Goal: Transaction & Acquisition: Purchase product/service

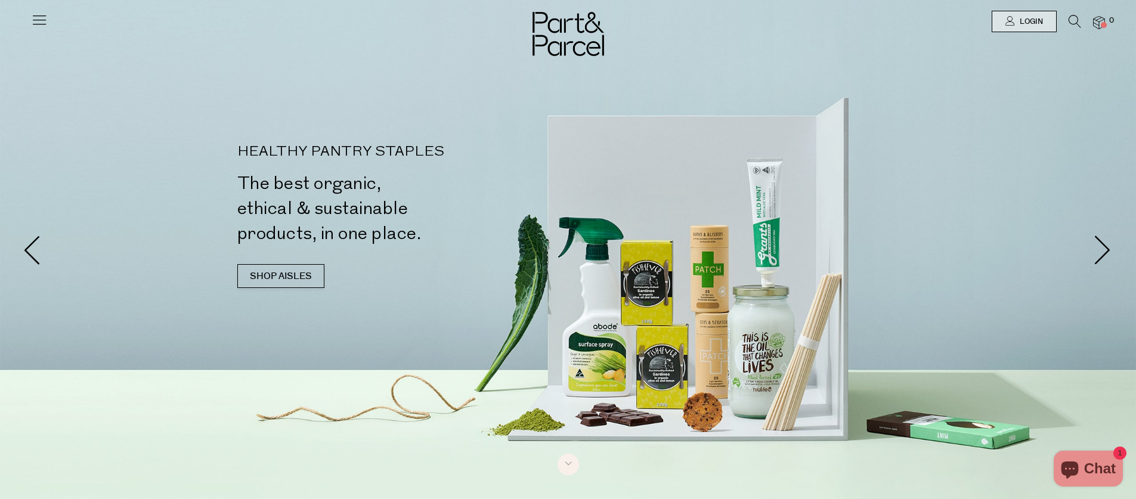
click at [34, 23] on icon at bounding box center [39, 19] width 17 height 17
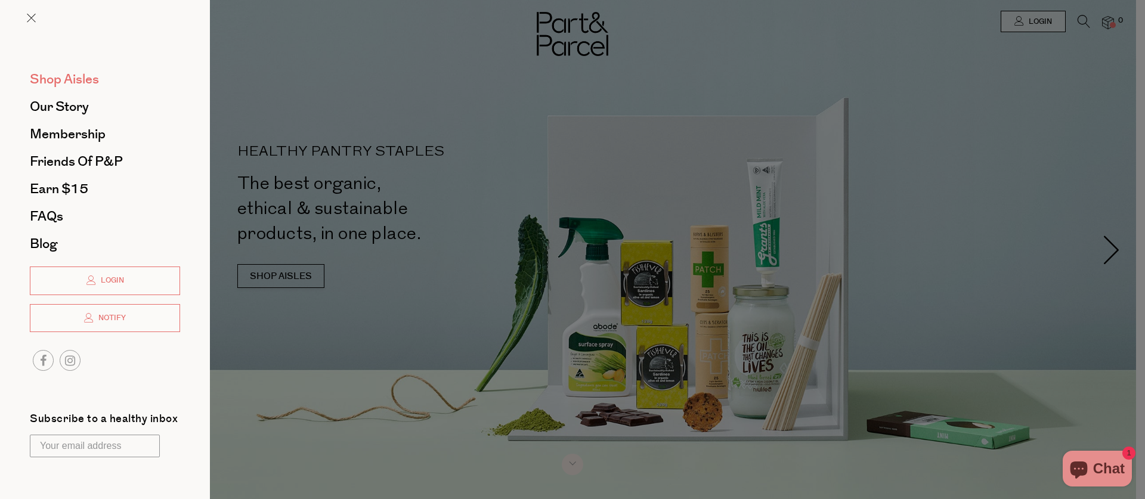
click at [63, 78] on span "Shop Aisles" at bounding box center [64, 79] width 69 height 19
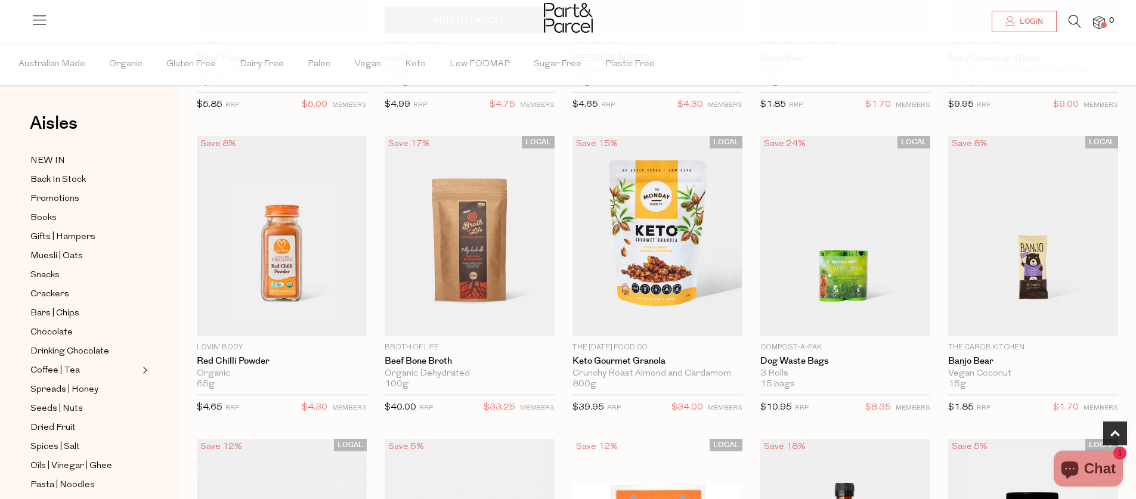
scroll to position [351, 0]
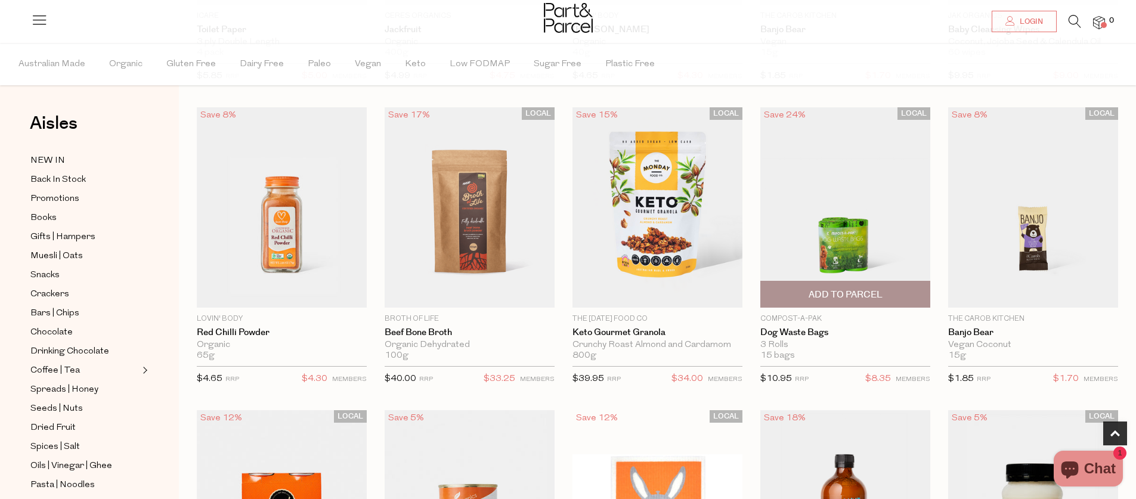
click at [850, 214] on img at bounding box center [845, 207] width 170 height 200
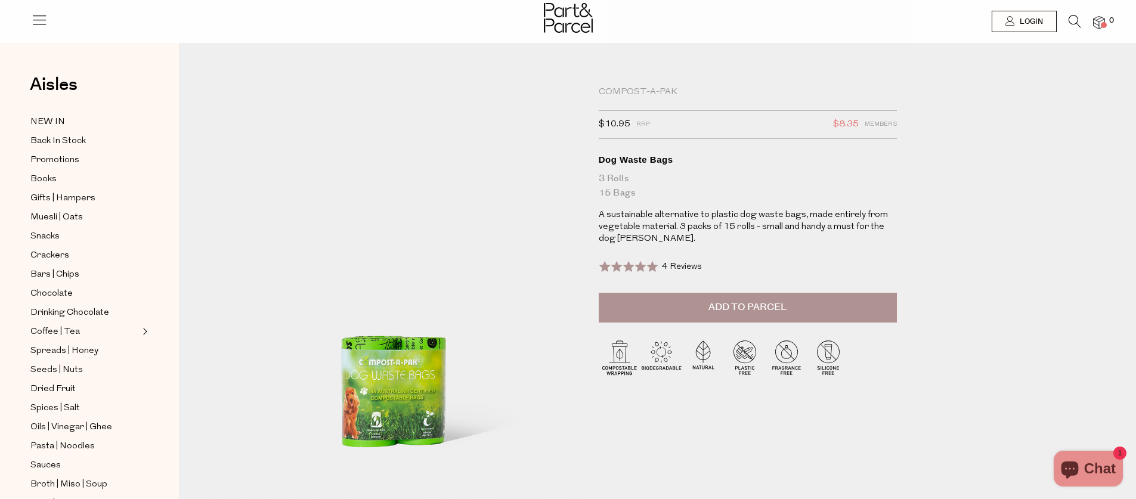
click at [853, 123] on span "$8.35" at bounding box center [846, 125] width 26 height 16
click at [645, 296] on button "Add to Parcel" at bounding box center [748, 308] width 298 height 30
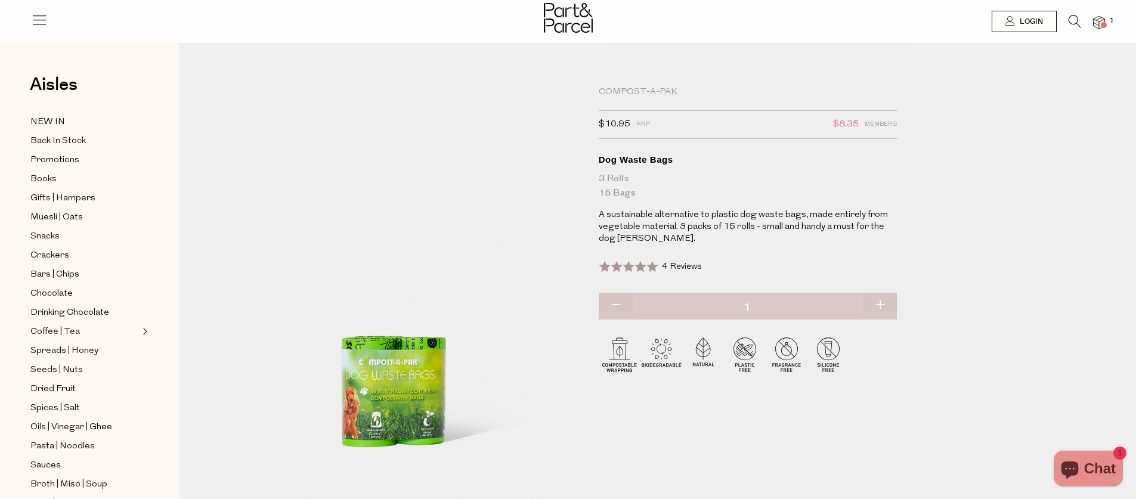
click at [1092, 24] on li "1" at bounding box center [1093, 23] width 24 height 16
click at [1098, 25] on img at bounding box center [1099, 23] width 12 height 14
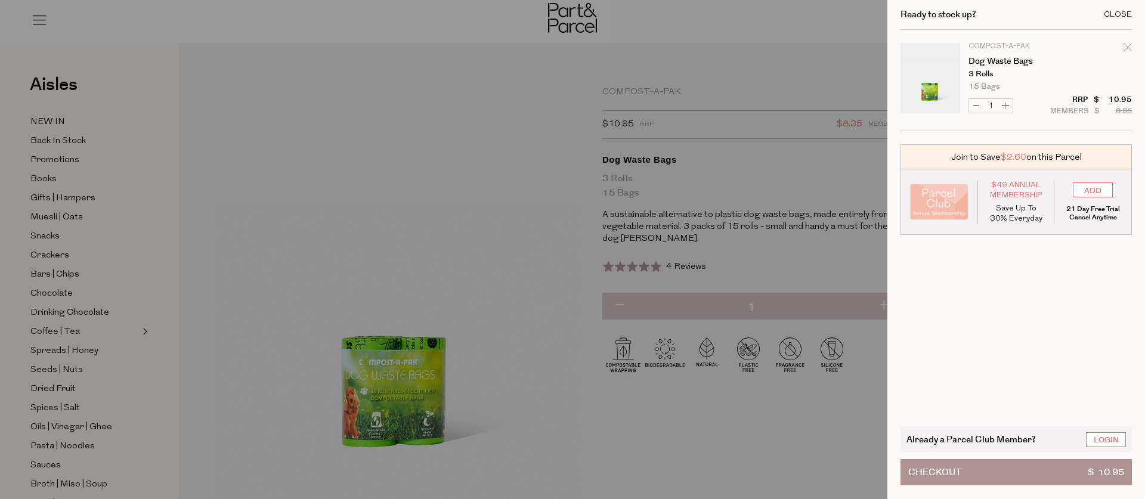
click at [1117, 11] on div "Close" at bounding box center [1118, 15] width 28 height 8
